Goal: Task Accomplishment & Management: Manage account settings

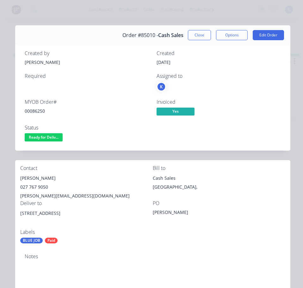
scroll to position [63, 0]
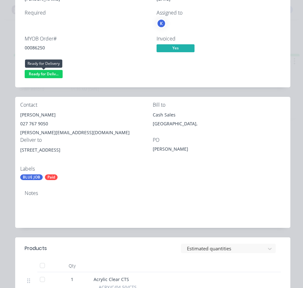
click at [50, 76] on span "Ready for Deliv..." at bounding box center [44, 74] width 38 height 8
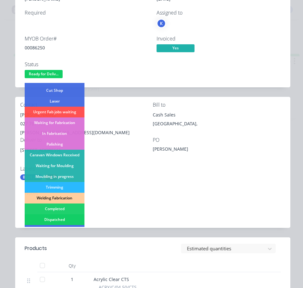
scroll to position [95, 0]
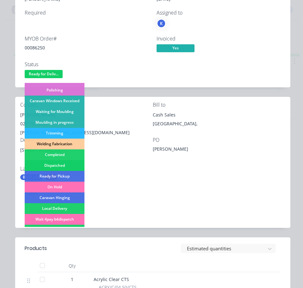
click at [63, 165] on div "Dispatched" at bounding box center [55, 165] width 60 height 11
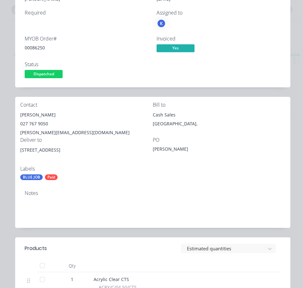
scroll to position [0, 0]
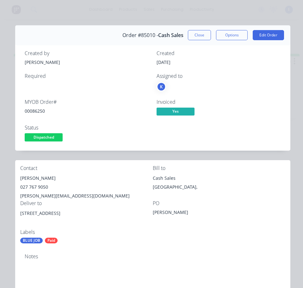
click at [194, 29] on div "Order #85010 - Cash Sales Close Options Edit Order" at bounding box center [152, 35] width 275 height 20
click at [194, 33] on button "Close" at bounding box center [199, 35] width 23 height 10
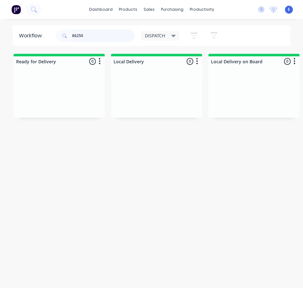
click at [88, 36] on input "86250" at bounding box center [103, 35] width 63 height 13
click at [88, 35] on input "86250" at bounding box center [103, 35] width 63 height 13
type input "86277"
click at [80, 114] on div "Req. Del" at bounding box center [59, 113] width 80 height 11
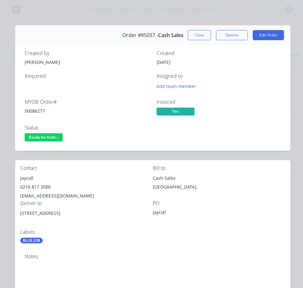
click at [32, 112] on div "00086277" at bounding box center [87, 110] width 124 height 7
copy div "00086277"
click at [26, 177] on div "Jaycoll" at bounding box center [86, 177] width 132 height 9
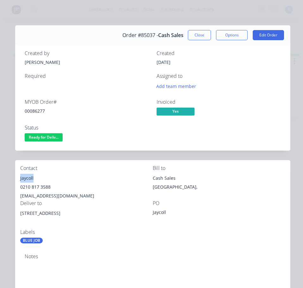
copy div "Jaycoll"
click at [47, 185] on div "0210 817 3588" at bounding box center [86, 186] width 132 height 9
click at [48, 185] on div "0210 817 3588" at bounding box center [86, 186] width 132 height 9
drag, startPoint x: 48, startPoint y: 186, endPoint x: 36, endPoint y: 185, distance: 12.4
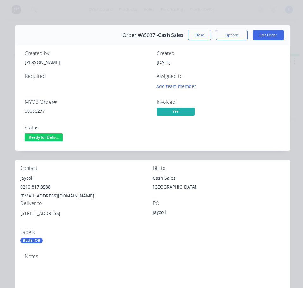
click at [36, 185] on div "0210 817 3588" at bounding box center [86, 186] width 132 height 9
copy div "0210 817 3588"
click at [45, 193] on div "[EMAIL_ADDRESS][DOMAIN_NAME]" at bounding box center [86, 195] width 132 height 9
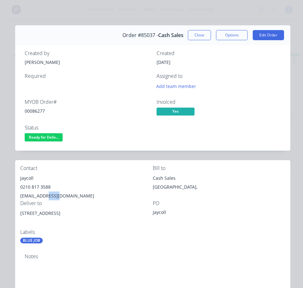
click at [44, 192] on div "[EMAIL_ADDRESS][DOMAIN_NAME]" at bounding box center [86, 195] width 132 height 9
copy div "[EMAIL_ADDRESS][DOMAIN_NAME]"
drag, startPoint x: 64, startPoint y: 212, endPoint x: 21, endPoint y: 214, distance: 43.3
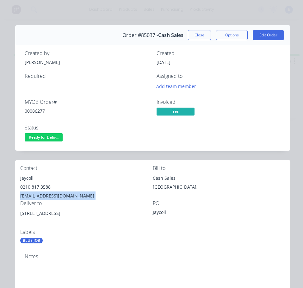
click at [17, 214] on div "Contact Jaycoll [PHONE_NUMBER] [EMAIL_ADDRESS][DOMAIN_NAME] Bill to Cash Sales …" at bounding box center [152, 204] width 275 height 88
copy div "[STREET_ADDRESS]"
click at [113, 155] on div "Order #85037 - Cash Sales Close Options Edit Order Created by [PERSON_NAME] Cre…" at bounding box center [152, 244] width 275 height 439
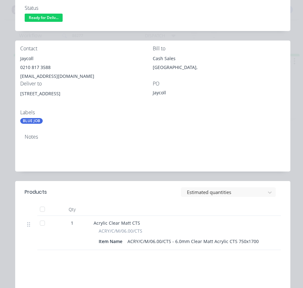
scroll to position [32, 0]
